Goal: Task Accomplishment & Management: Complete application form

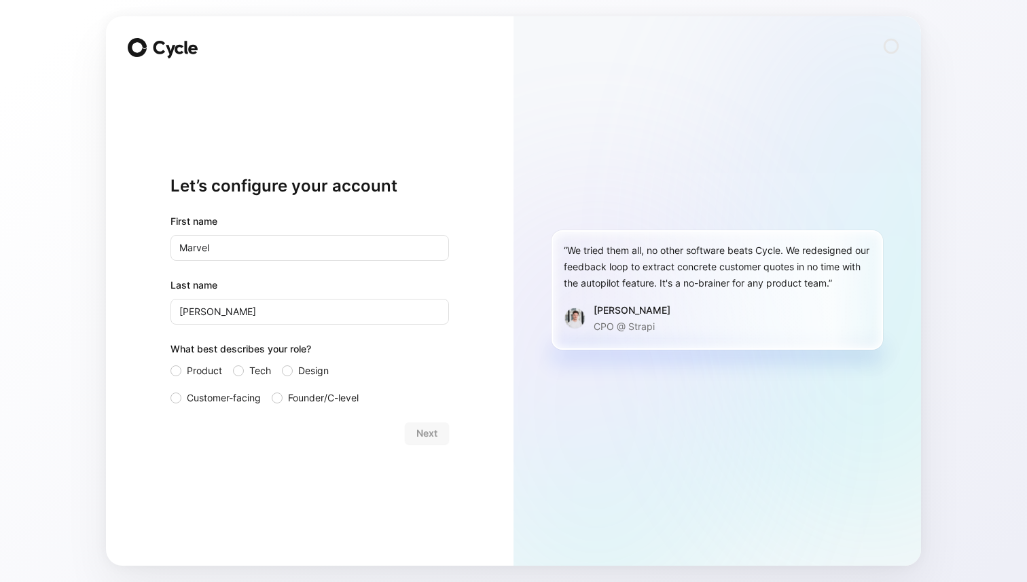
click at [455, 436] on div "Let’s configure your account First name Marvel Last name [PERSON_NAME] What bes…" at bounding box center [310, 290] width 408 height 549
click at [413, 436] on div "Next" at bounding box center [309, 433] width 278 height 22
click at [270, 372] on span "Tech" at bounding box center [260, 371] width 22 height 16
click at [233, 363] on input "Tech" at bounding box center [233, 363] width 0 height 0
click at [424, 433] on span "Next" at bounding box center [426, 433] width 21 height 16
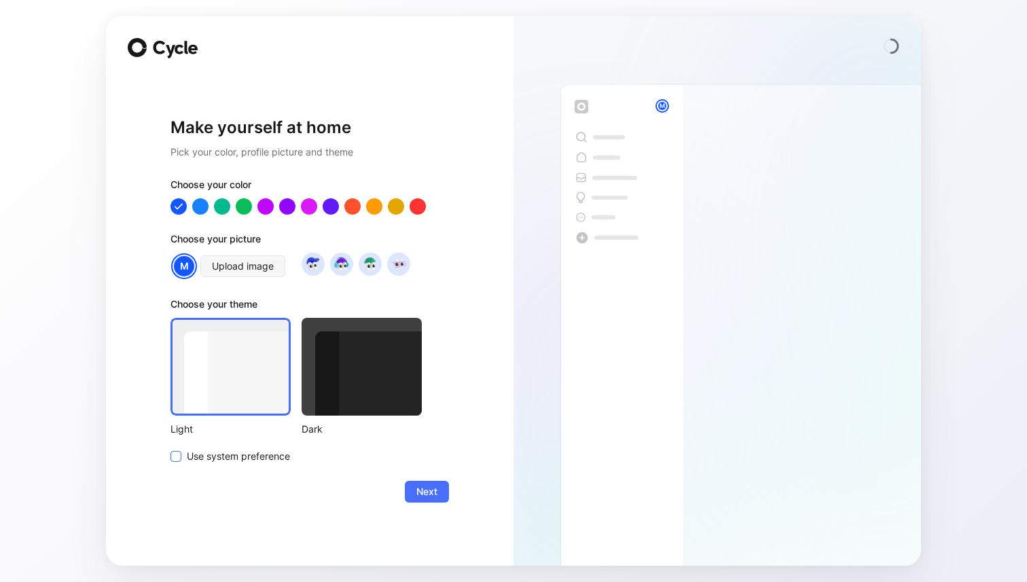
click at [278, 450] on span "Use system preference" at bounding box center [238, 456] width 103 height 16
click at [170, 448] on input "Use system preference" at bounding box center [170, 448] width 0 height 0
click at [431, 492] on span "Next" at bounding box center [426, 492] width 21 height 16
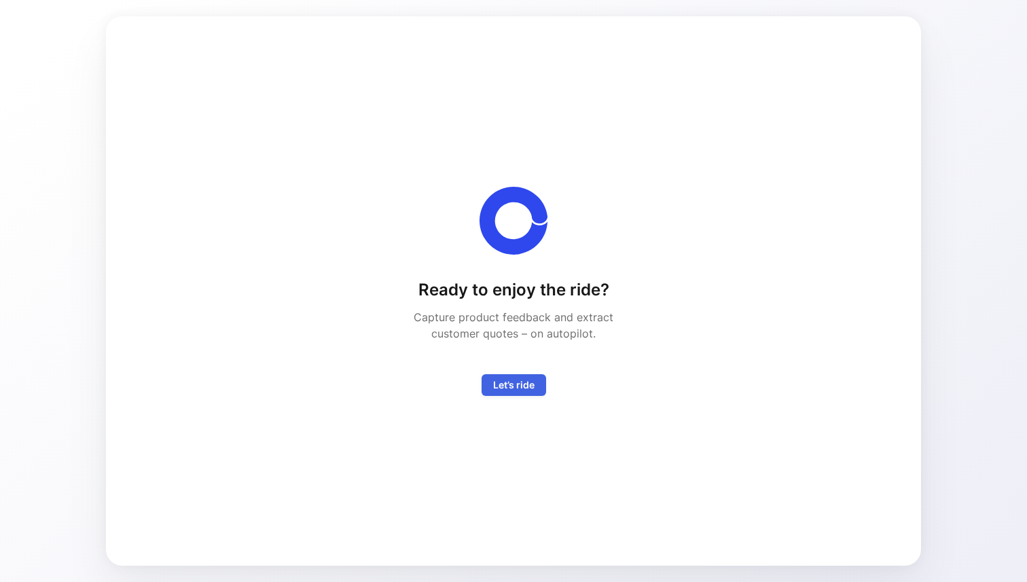
click at [524, 388] on span "Let’s ride" at bounding box center [513, 385] width 41 height 16
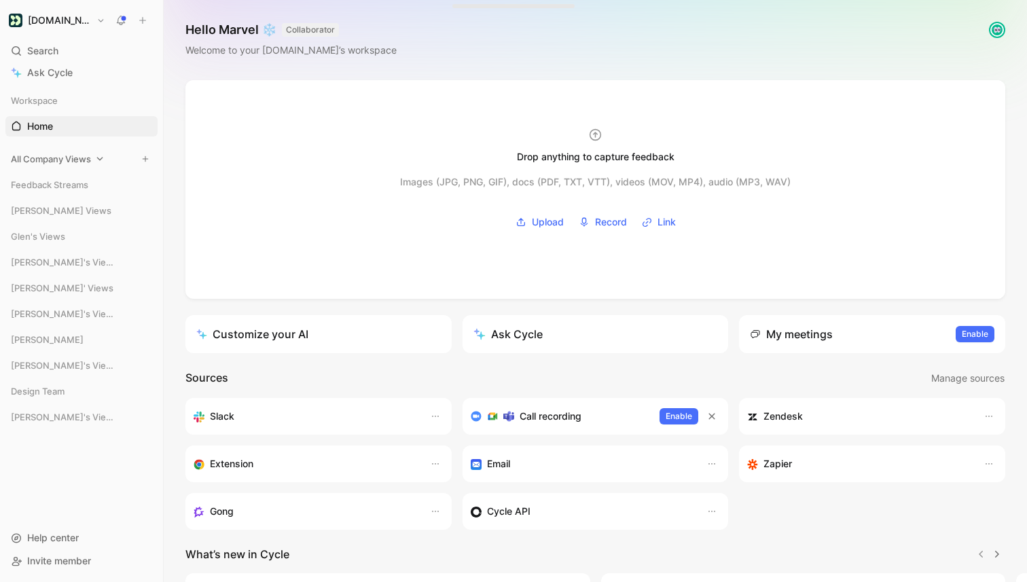
click at [65, 158] on span "All Company Views" at bounding box center [51, 159] width 80 height 14
click at [81, 205] on link "All Projects" at bounding box center [81, 206] width 152 height 20
